Goal: Find specific page/section: Find specific page/section

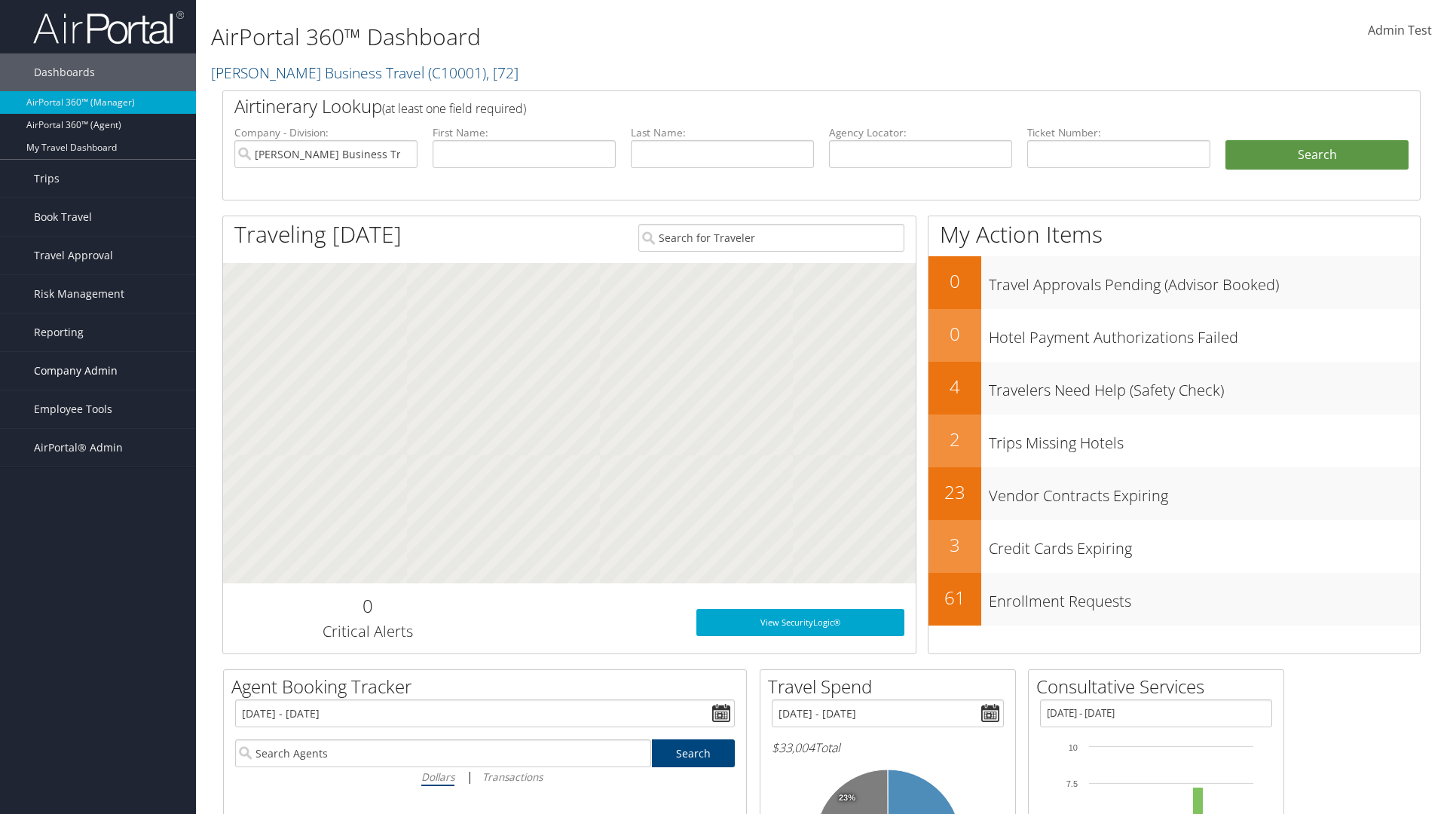
click at [98, 371] on span "Company Admin" at bounding box center [76, 371] width 84 height 38
click at [98, 729] on link "Consultative Services" at bounding box center [98, 740] width 196 height 23
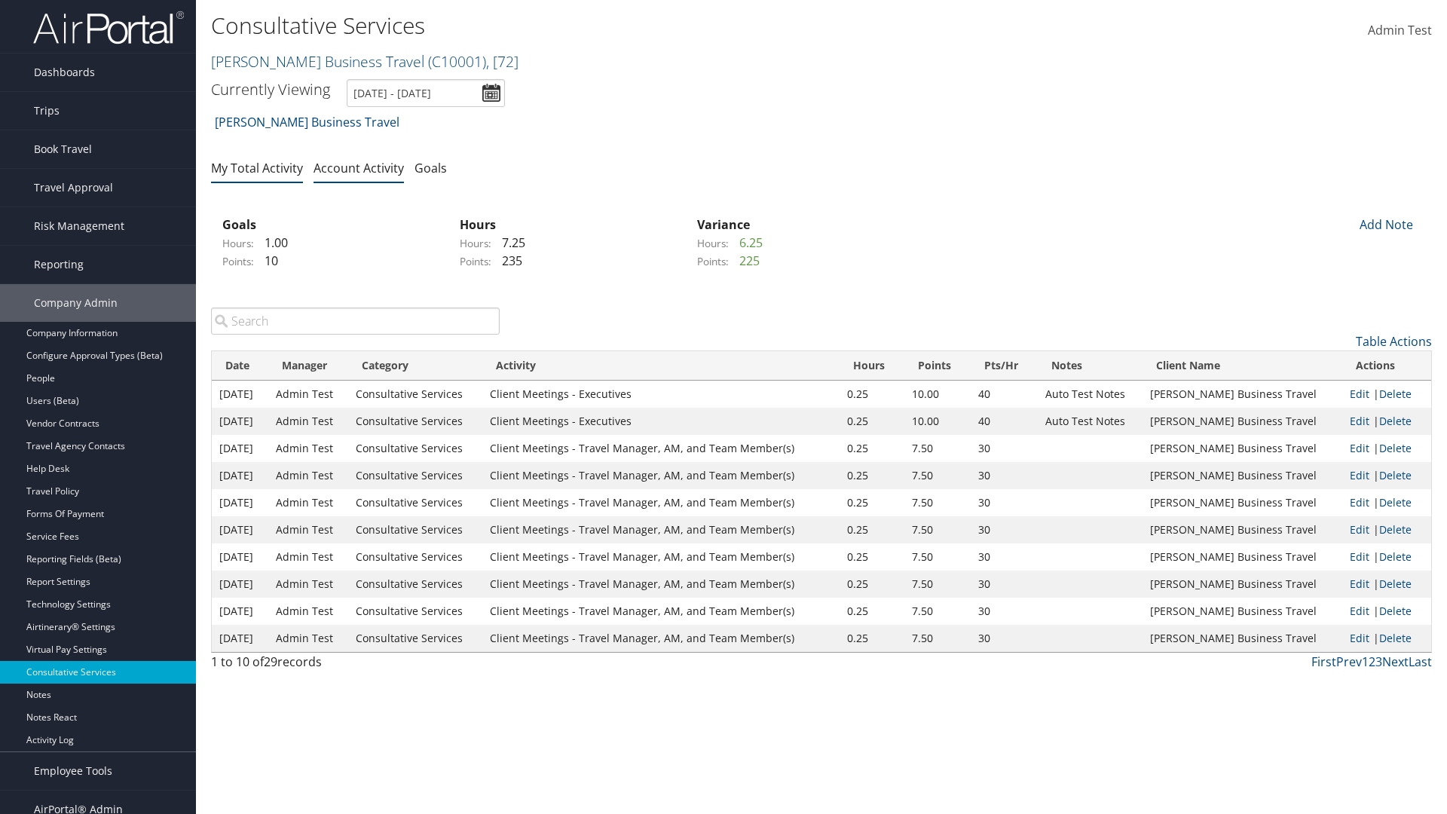
click at [257, 167] on link "My Total Activity" at bounding box center [257, 168] width 92 height 17
